Goal: Information Seeking & Learning: Compare options

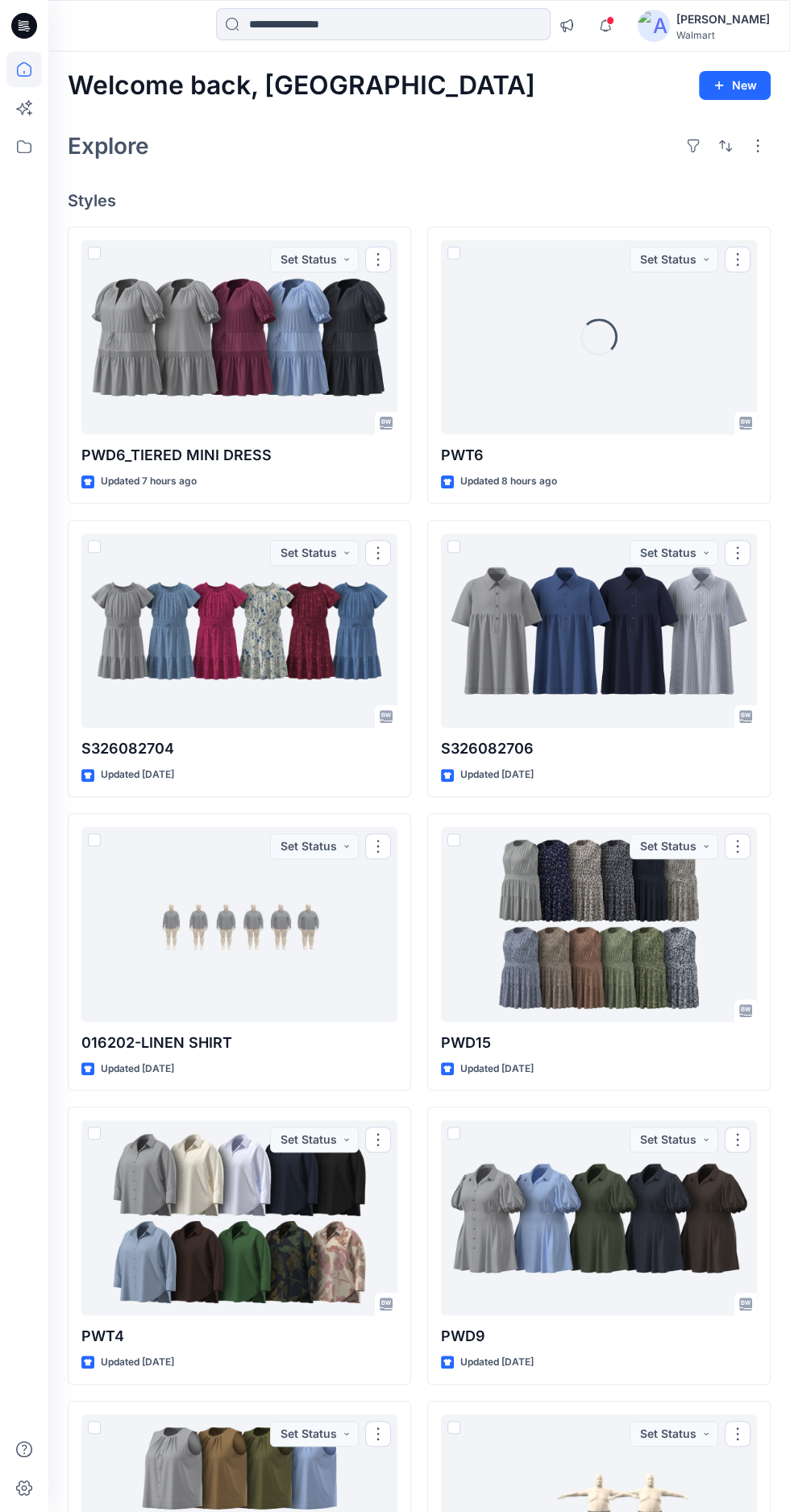
click at [239, 322] on div at bounding box center [239, 337] width 316 height 195
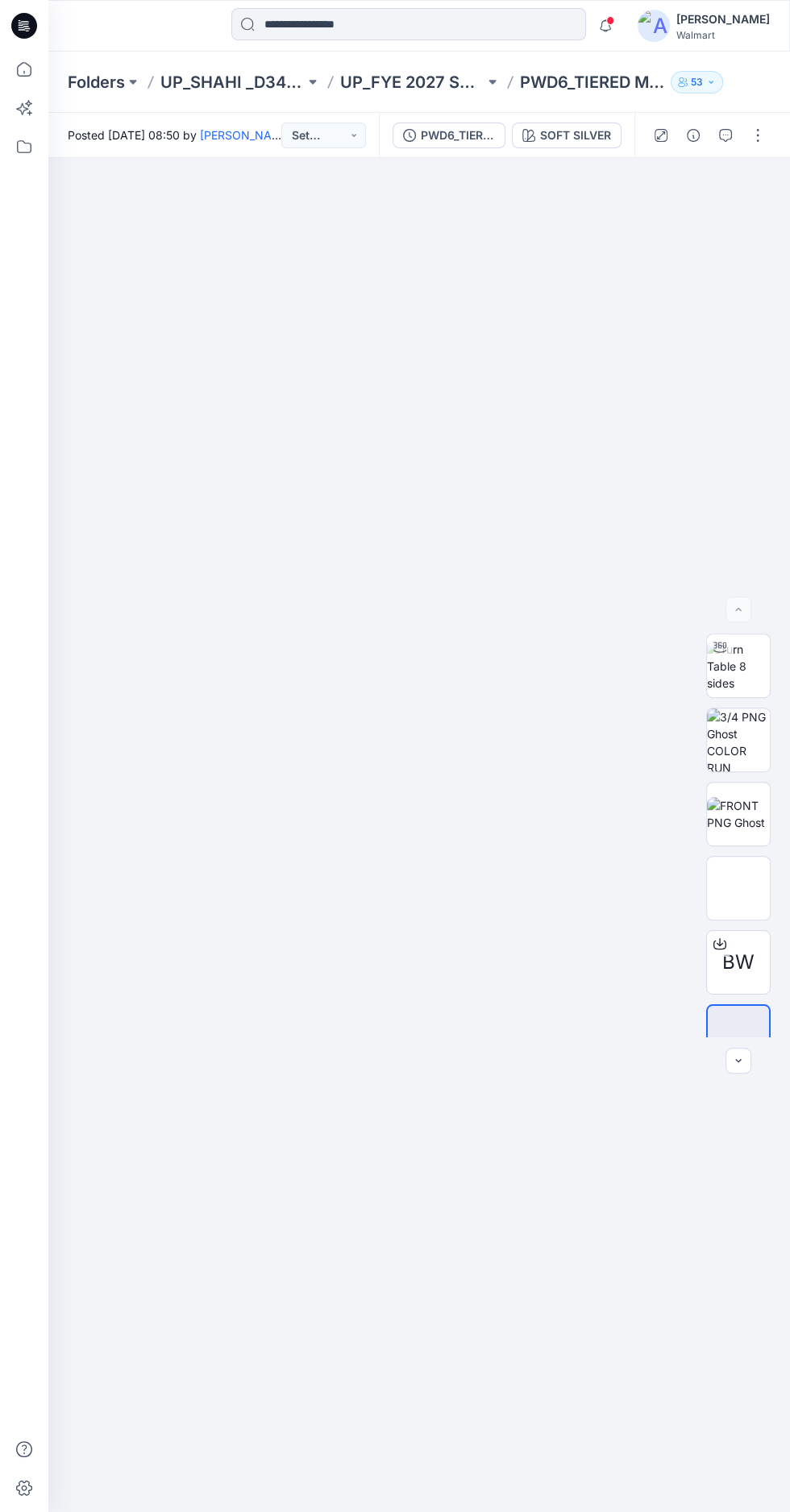
click at [583, 135] on div "SOFT SILVER" at bounding box center [575, 136] width 71 height 18
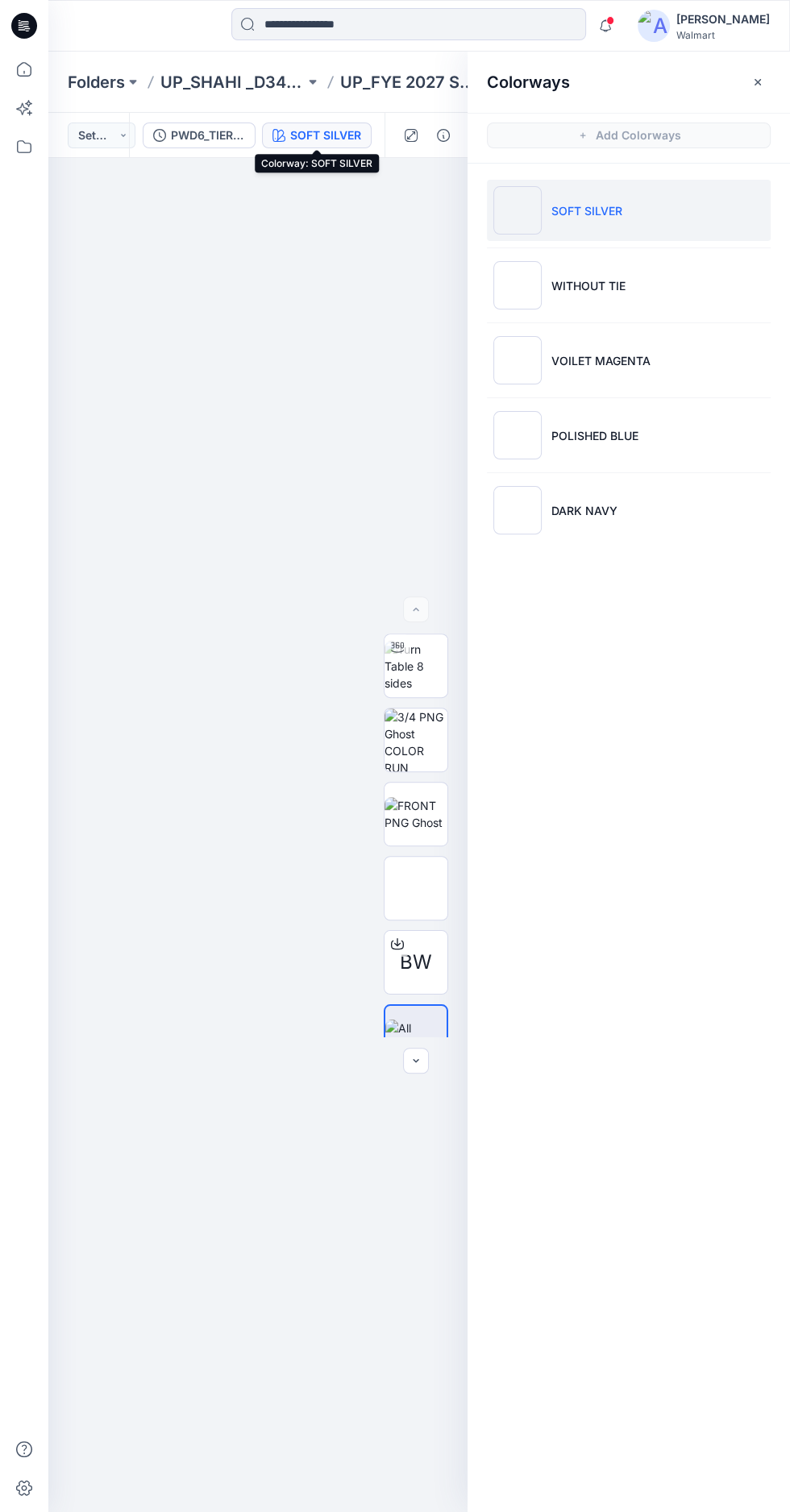
click at [627, 434] on p "POLISHED BLUE" at bounding box center [595, 435] width 87 height 17
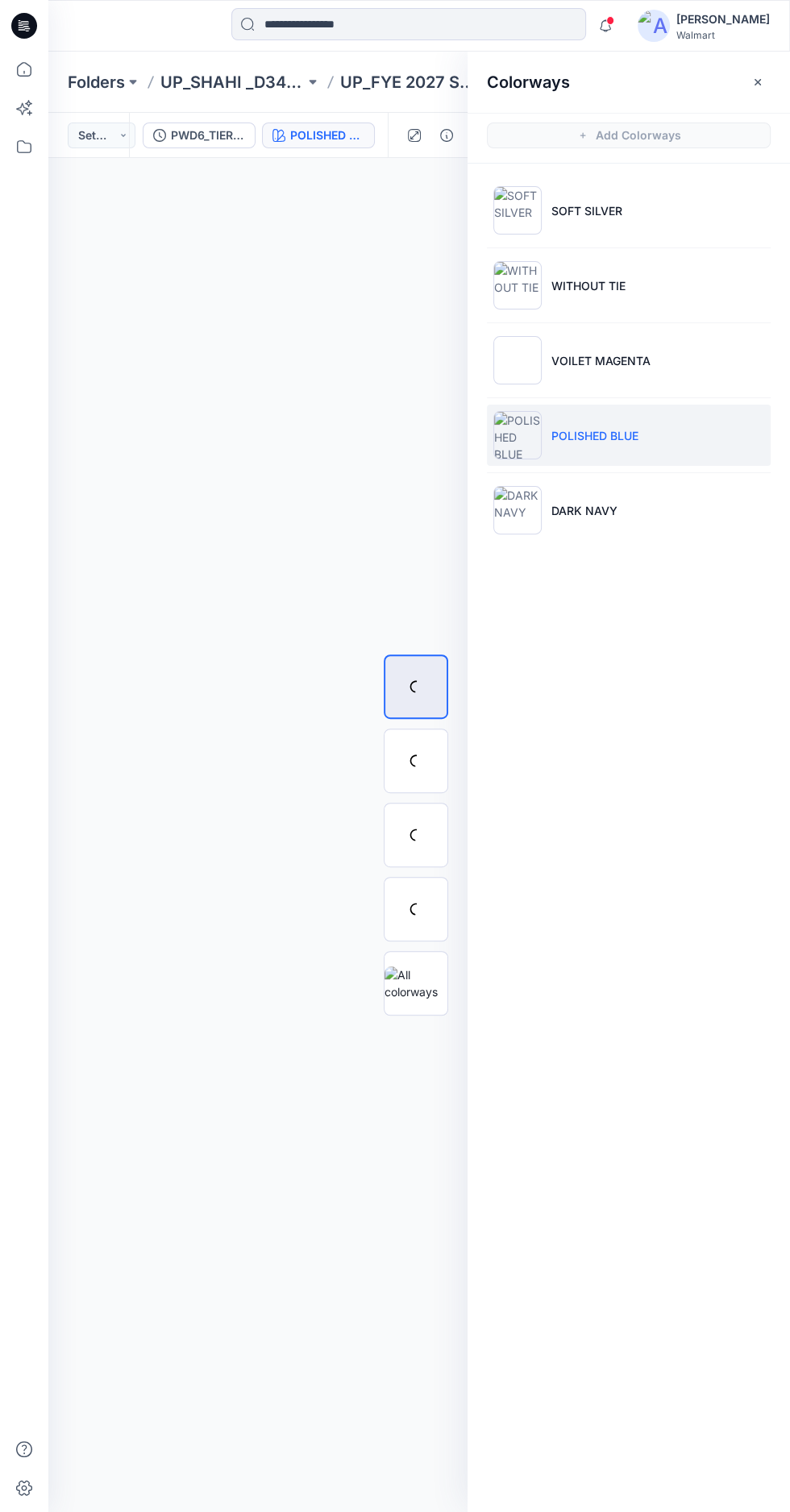
click at [757, 81] on icon "button" at bounding box center [757, 81] width 6 height 6
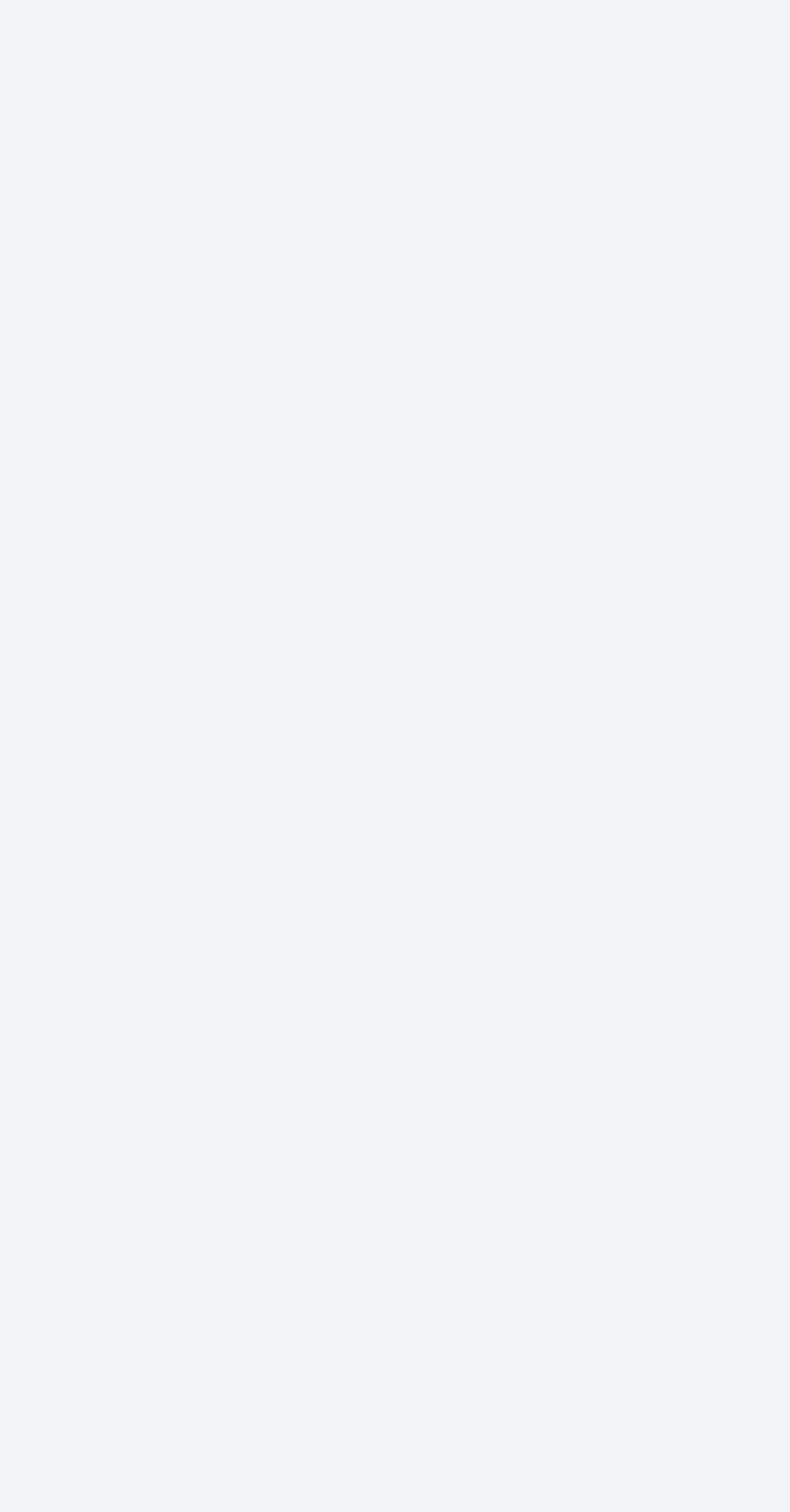
click at [451, 1063] on div at bounding box center [419, 835] width 741 height 1354
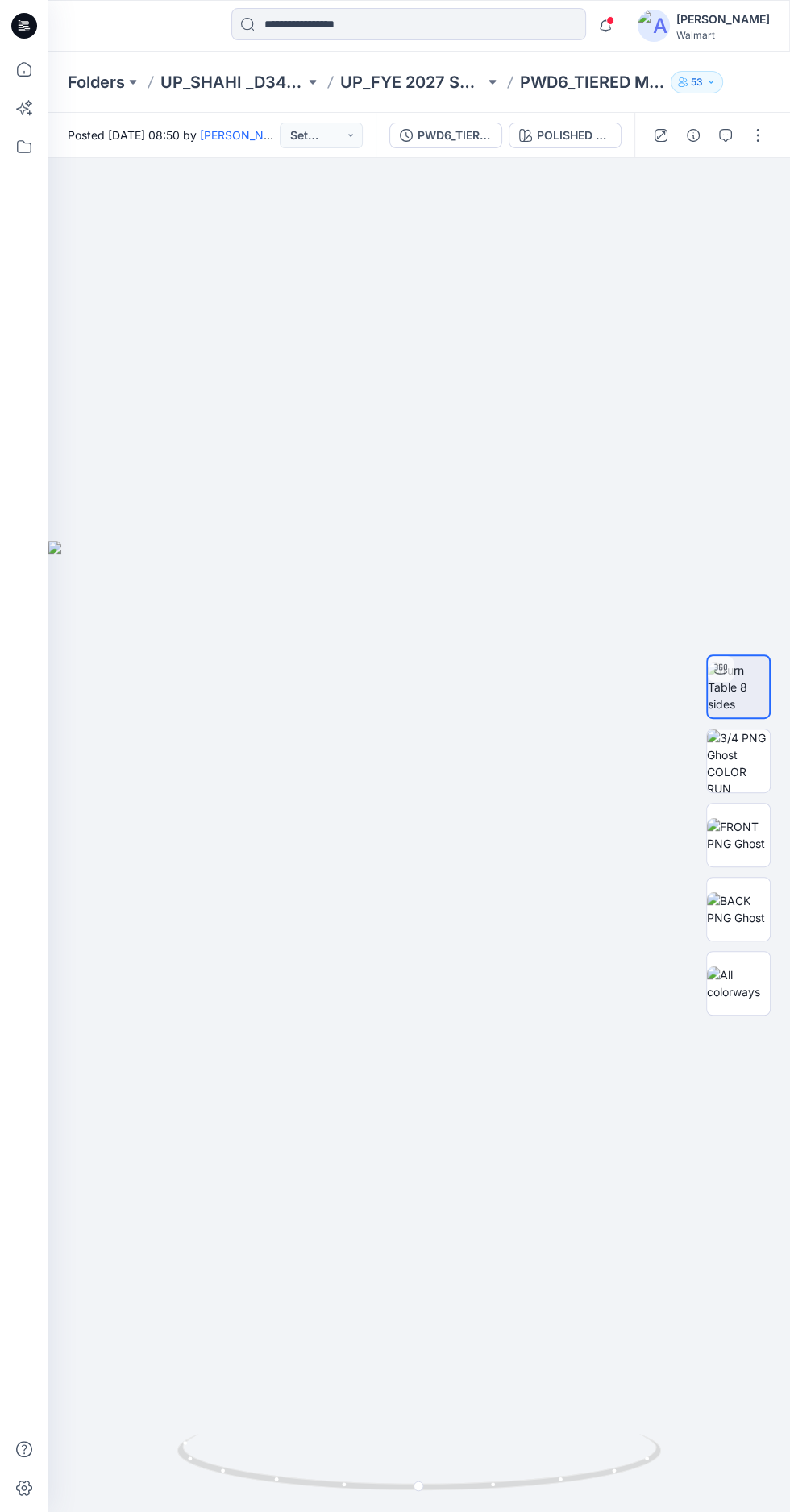
click at [760, 926] on img at bounding box center [738, 909] width 63 height 34
click at [446, 1066] on img at bounding box center [419, 1156] width 382 height 1019
click at [744, 713] on img at bounding box center [738, 687] width 63 height 51
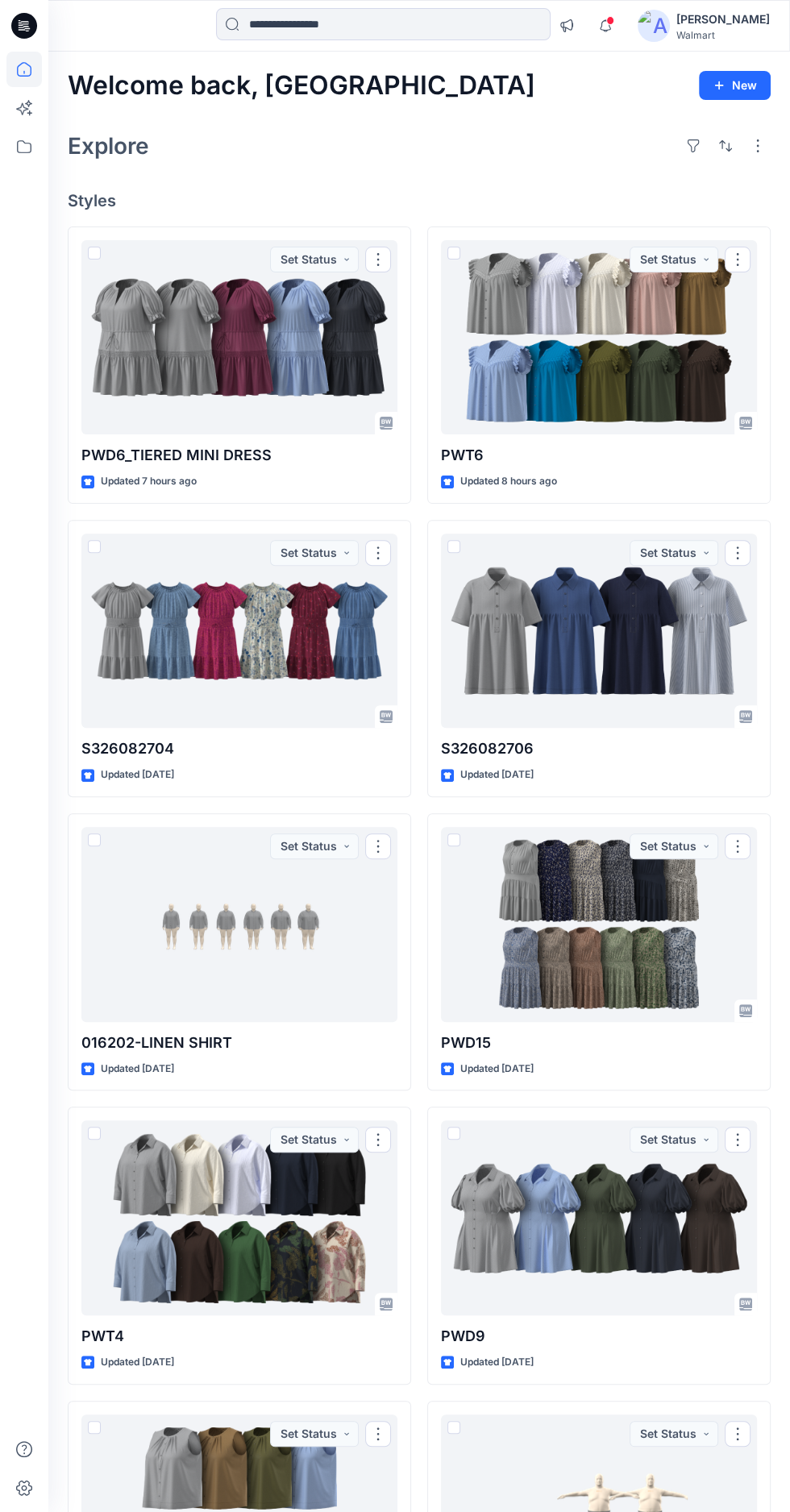
click at [632, 643] on div at bounding box center [599, 630] width 316 height 195
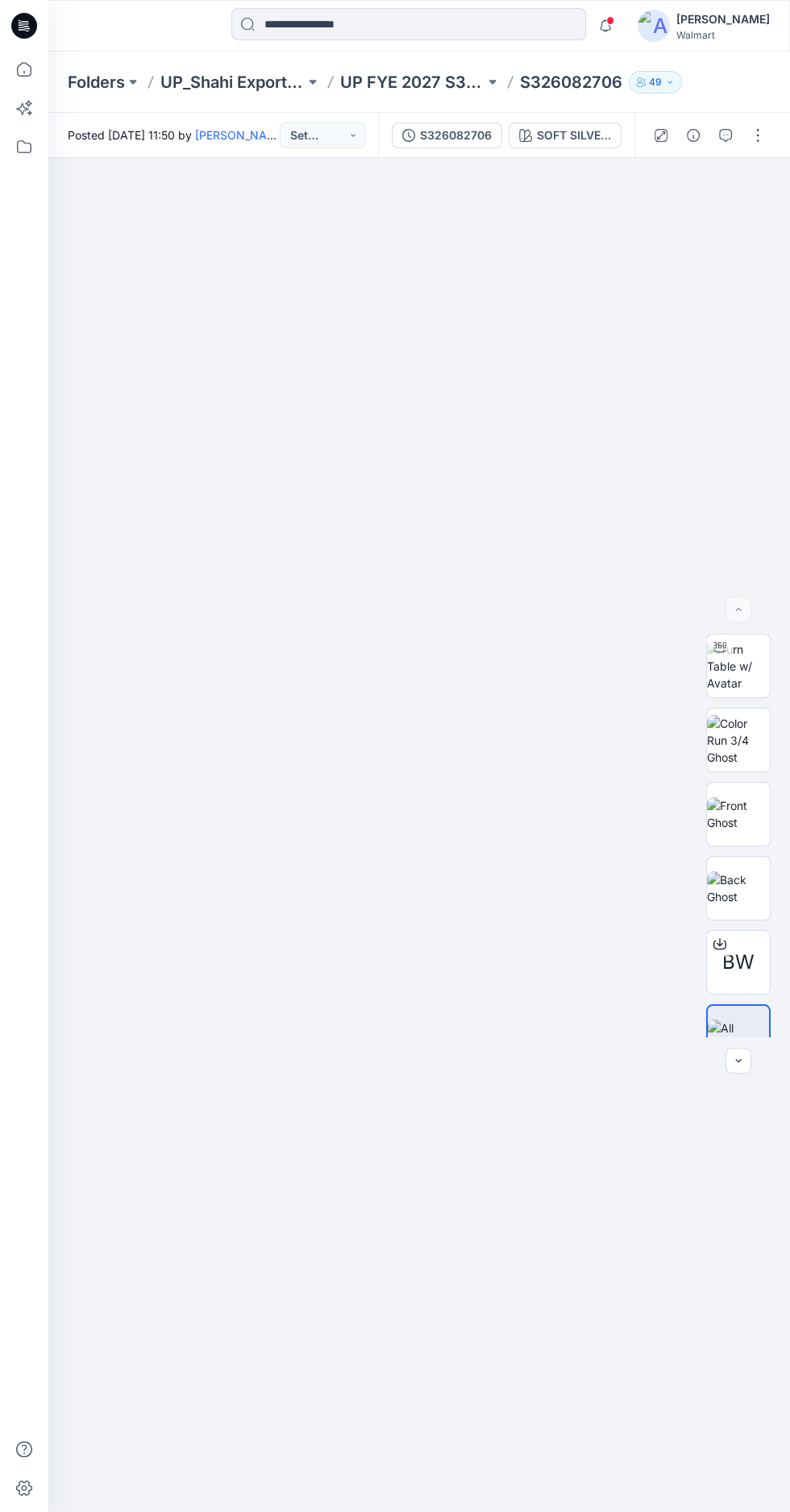
click at [742, 691] on img at bounding box center [738, 667] width 63 height 51
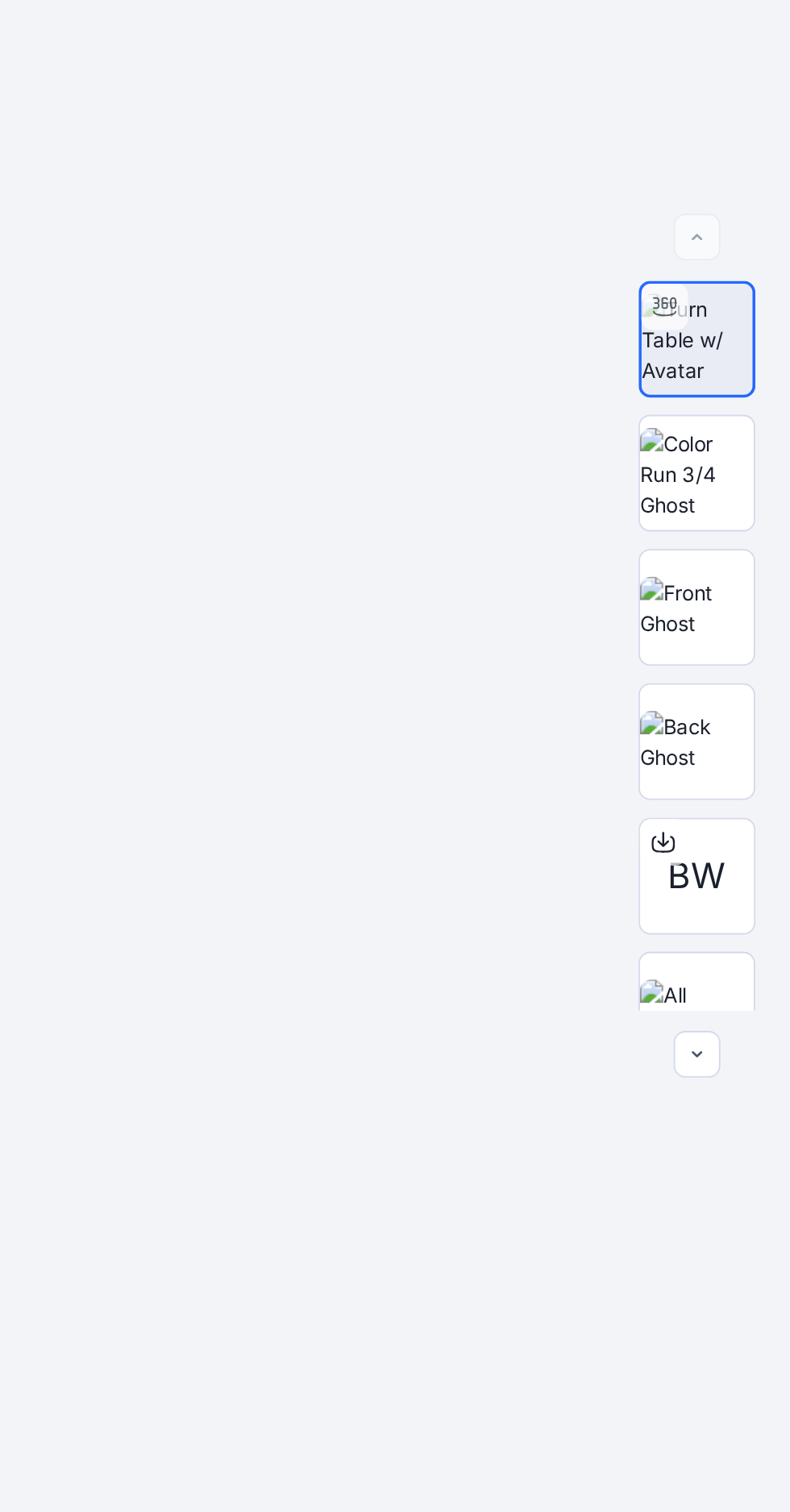
click at [754, 905] on img at bounding box center [738, 888] width 63 height 34
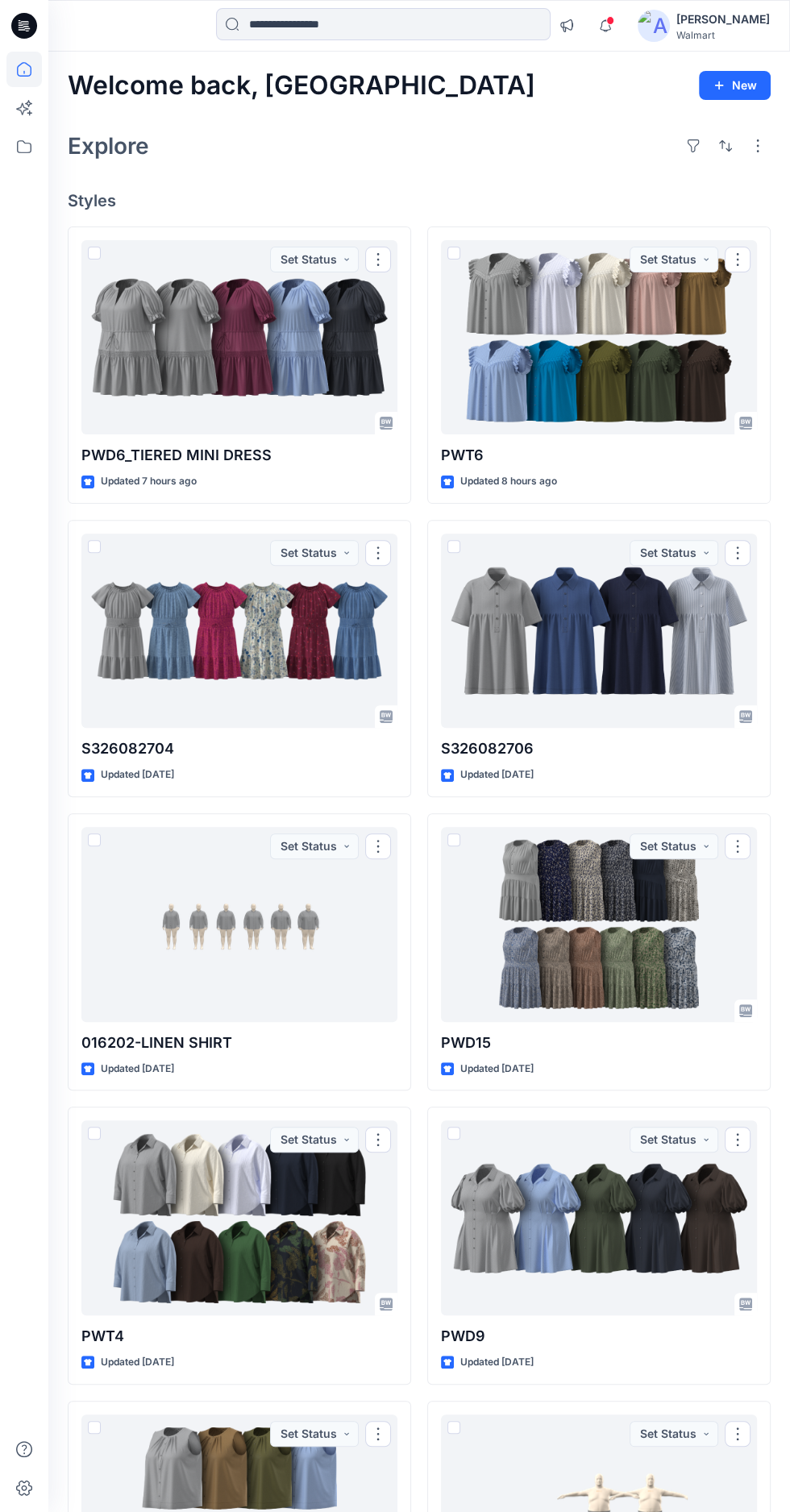
click at [632, 370] on div at bounding box center [599, 337] width 316 height 195
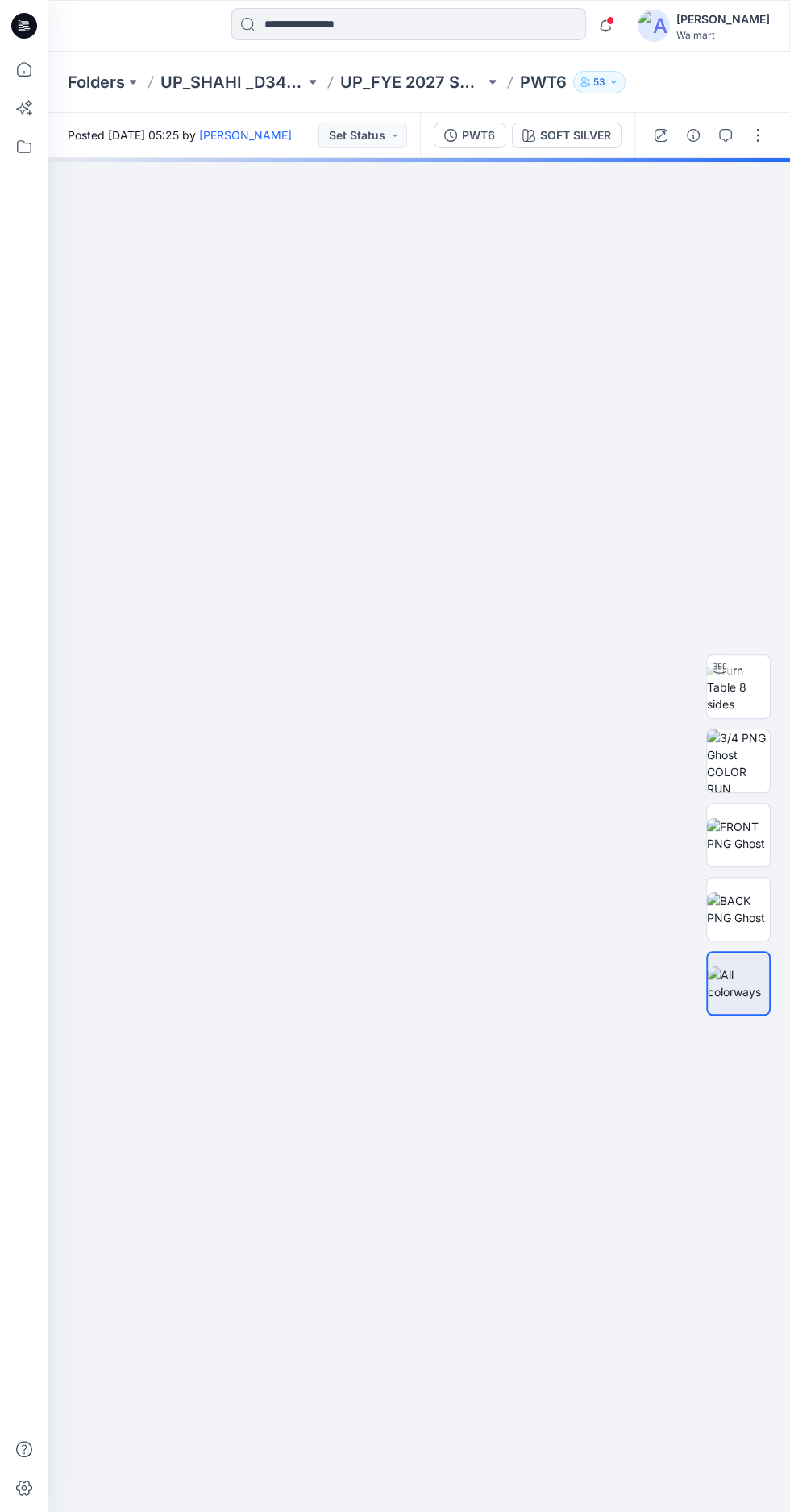
click at [741, 713] on img at bounding box center [738, 687] width 63 height 51
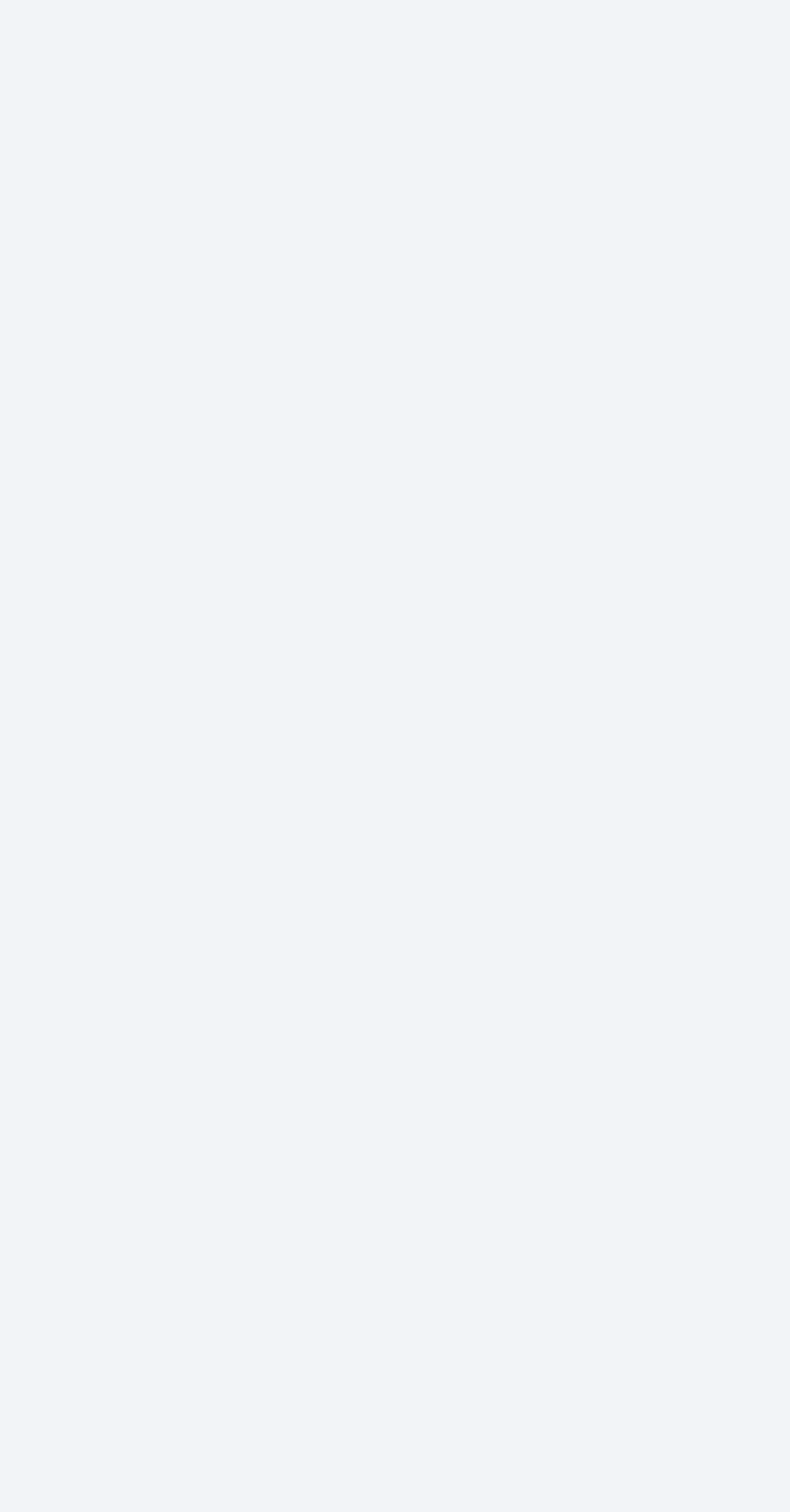
click at [369, 906] on div at bounding box center [419, 835] width 741 height 1354
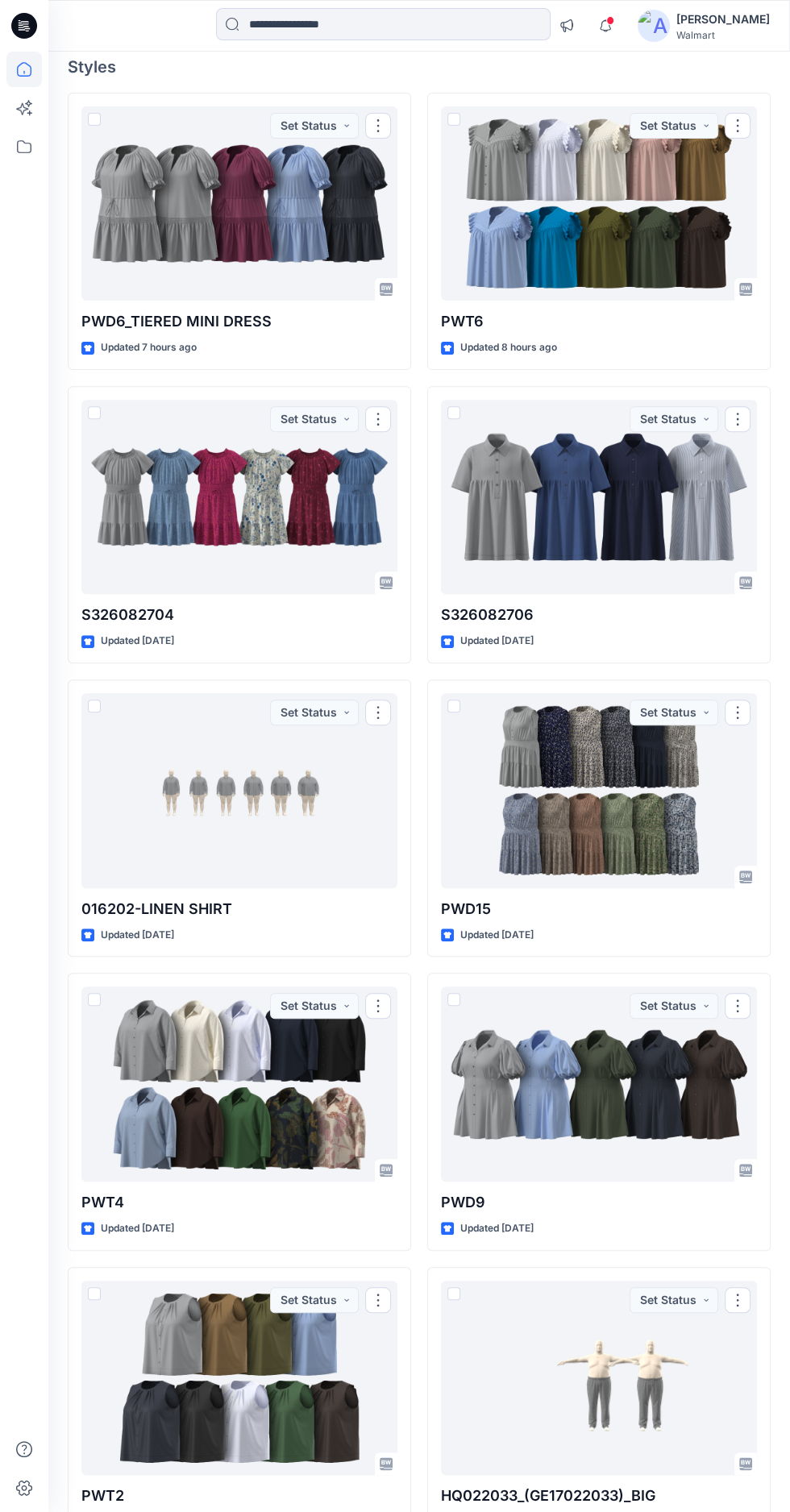
scroll to position [145, 0]
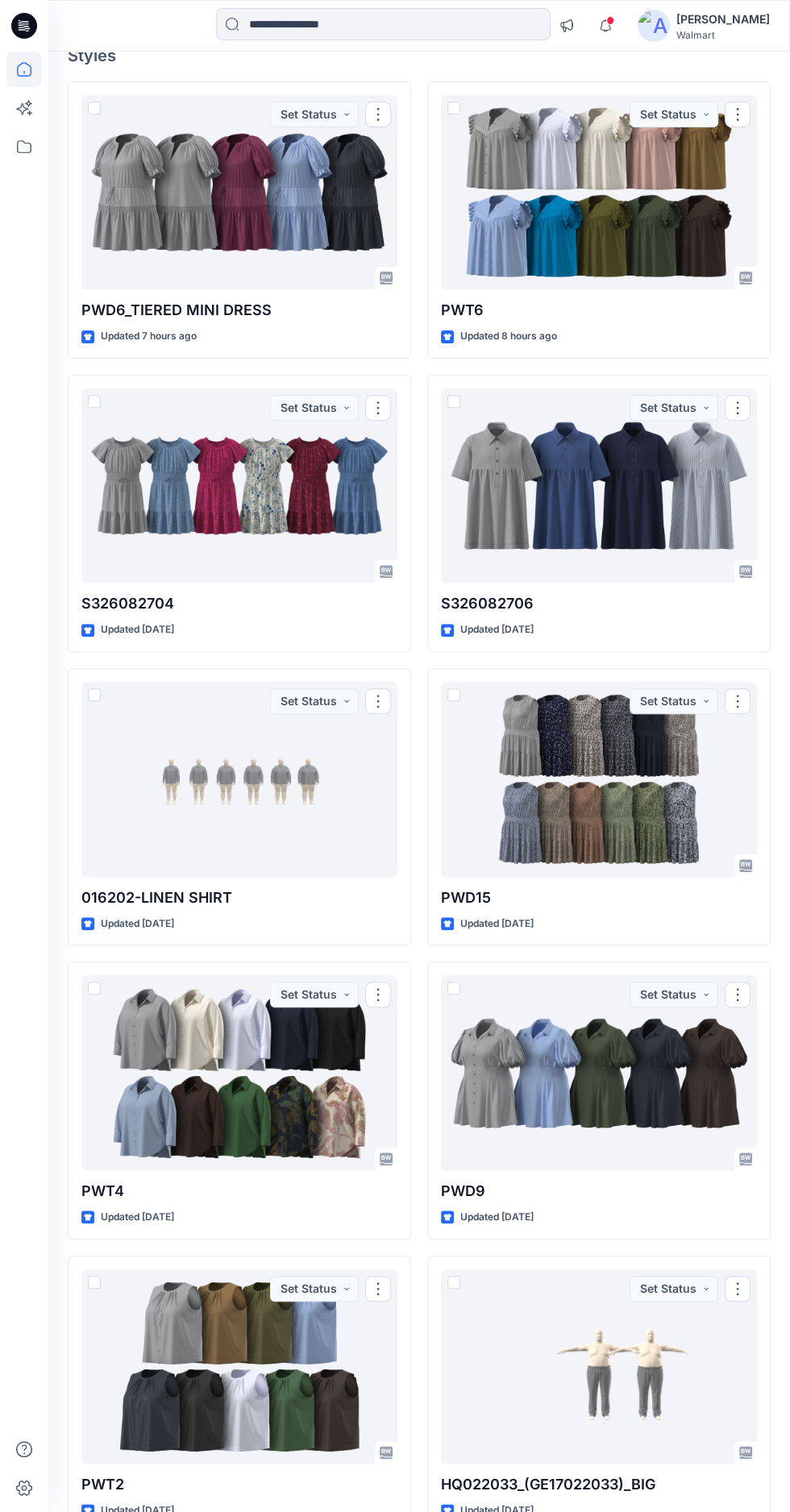
click at [285, 1113] on div at bounding box center [239, 1072] width 316 height 195
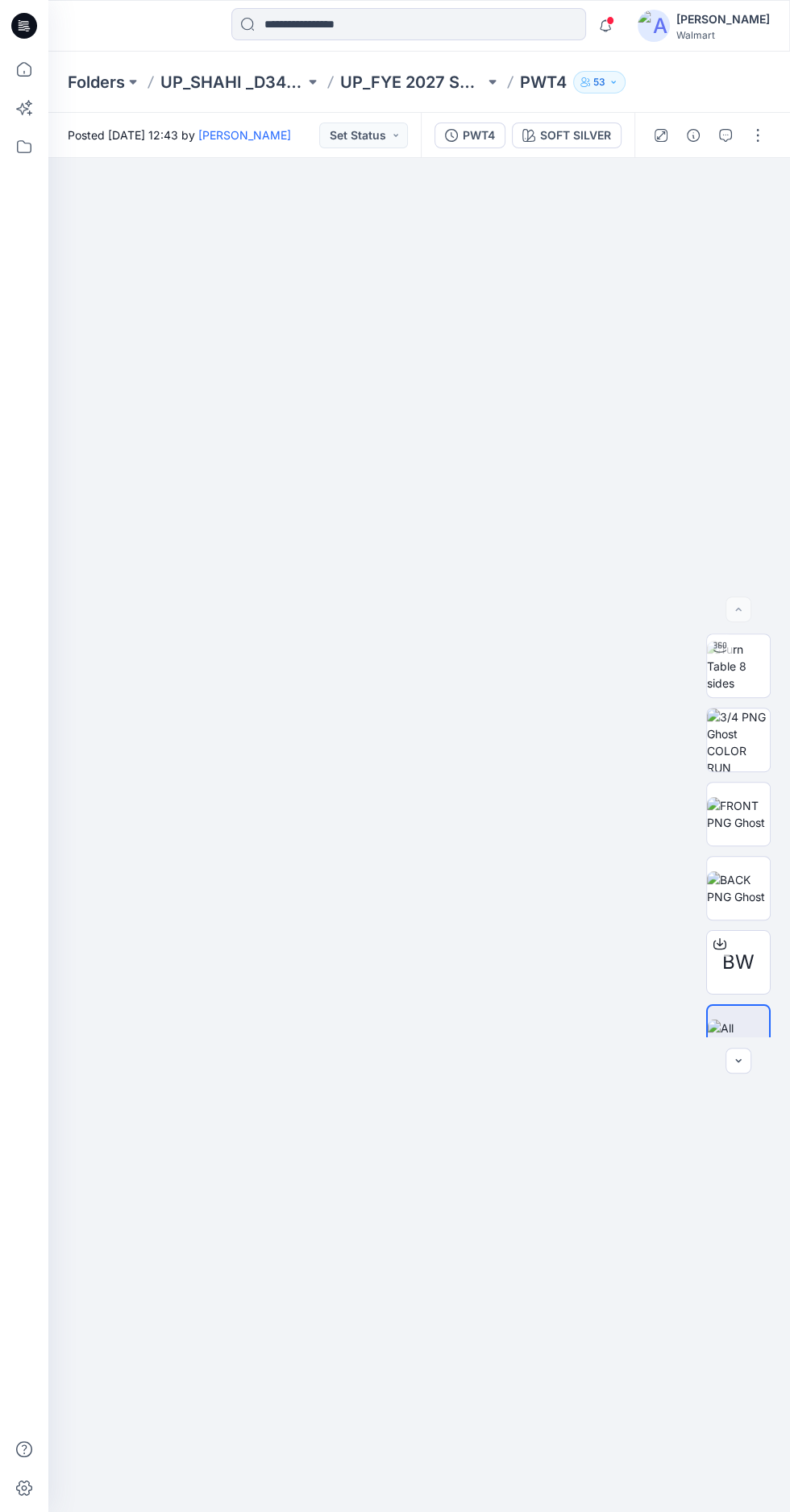
click at [757, 691] on img at bounding box center [738, 667] width 63 height 51
click at [756, 831] on img at bounding box center [738, 814] width 63 height 34
click at [458, 1087] on img at bounding box center [419, 1181] width 388 height 967
click at [454, 1086] on img at bounding box center [419, 1181] width 388 height 967
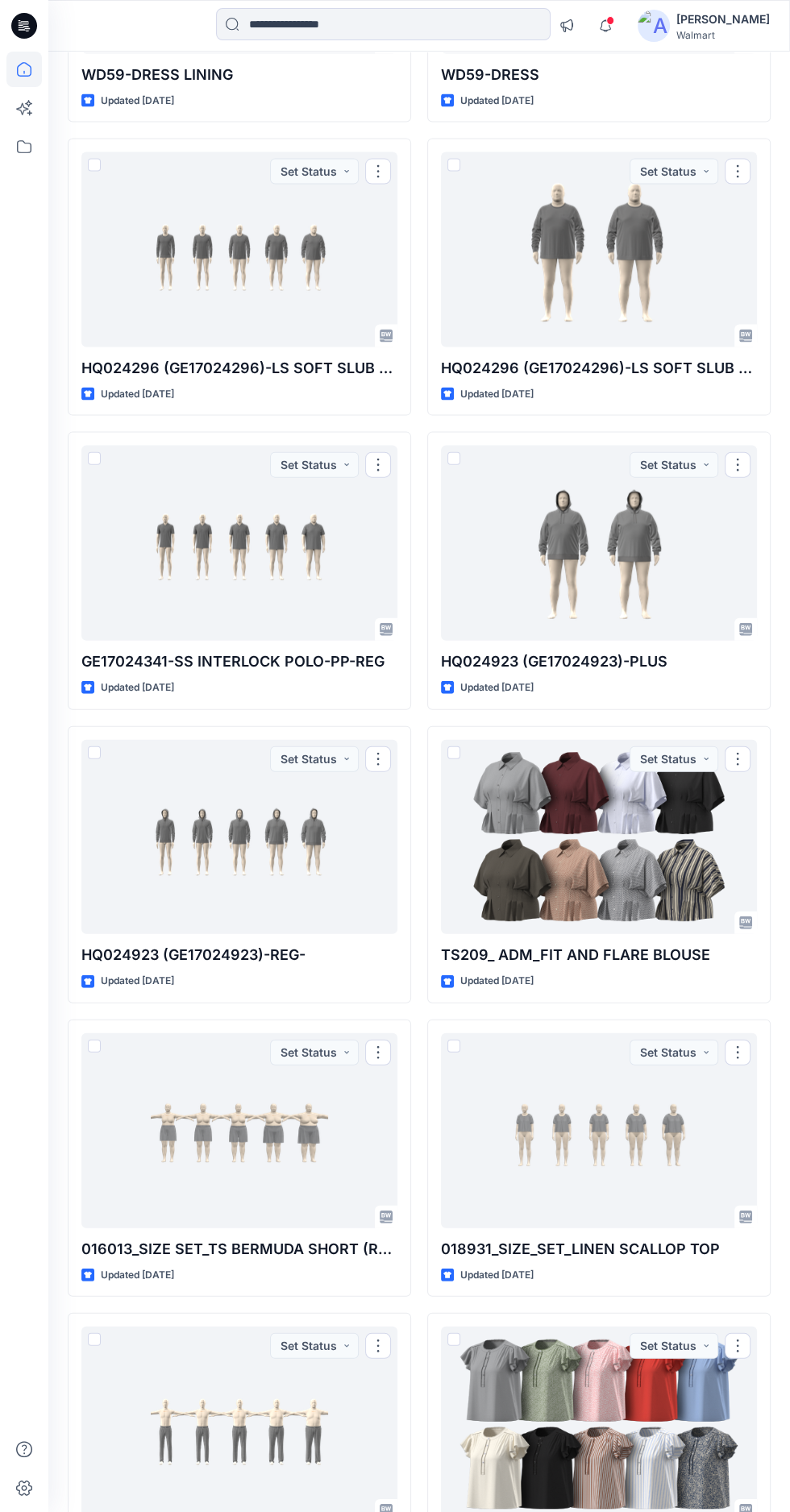
scroll to position [2160, 0]
